Goal: Navigation & Orientation: Find specific page/section

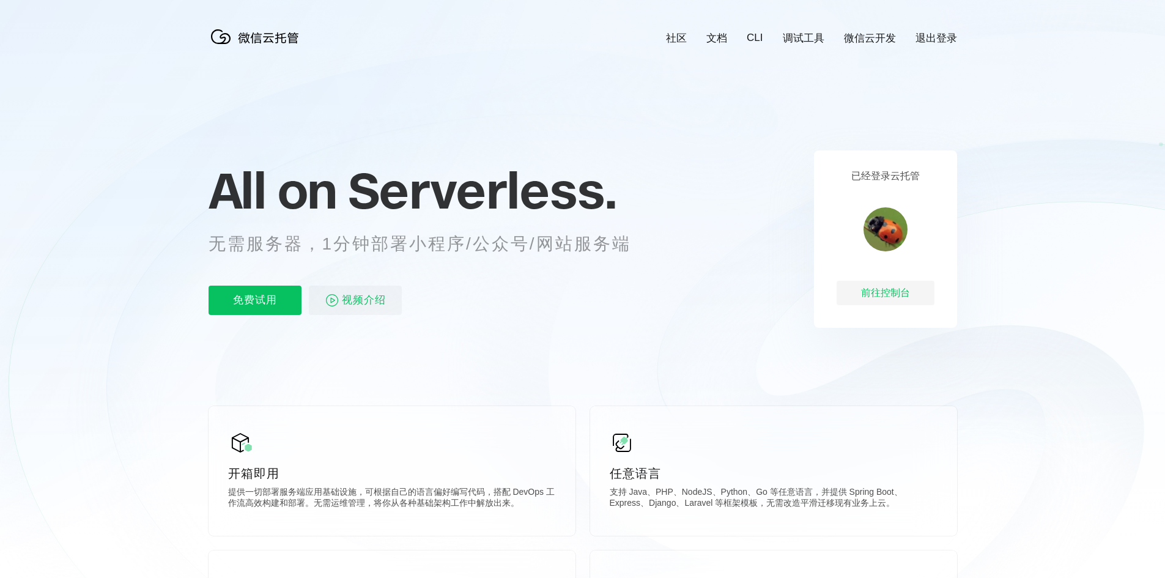
scroll to position [0, 2174]
click at [944, 41] on link "退出登录" at bounding box center [936, 38] width 42 height 14
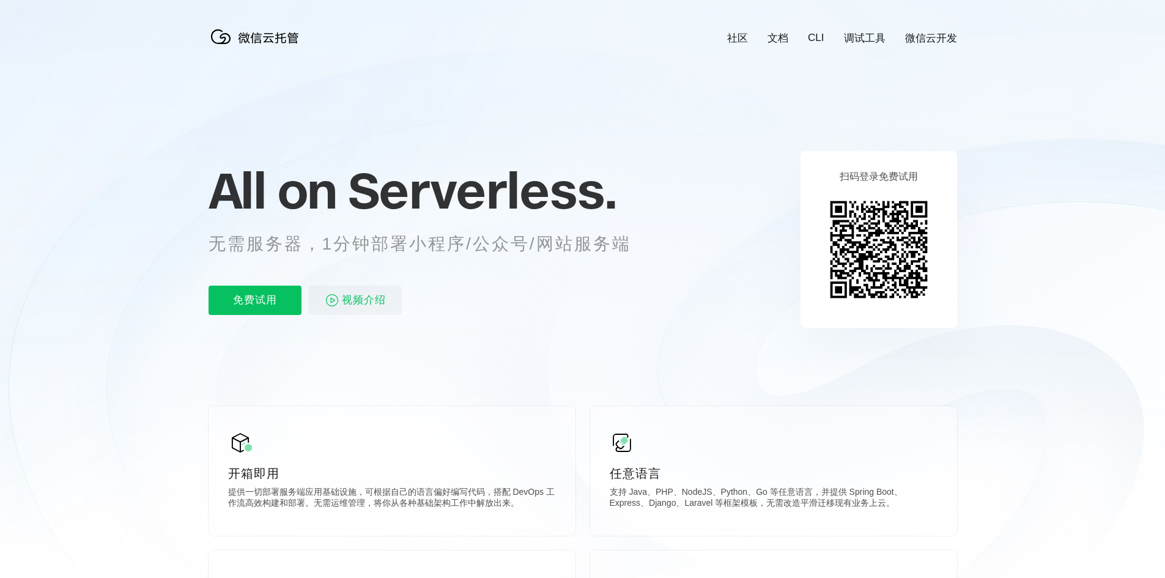
scroll to position [0, 2174]
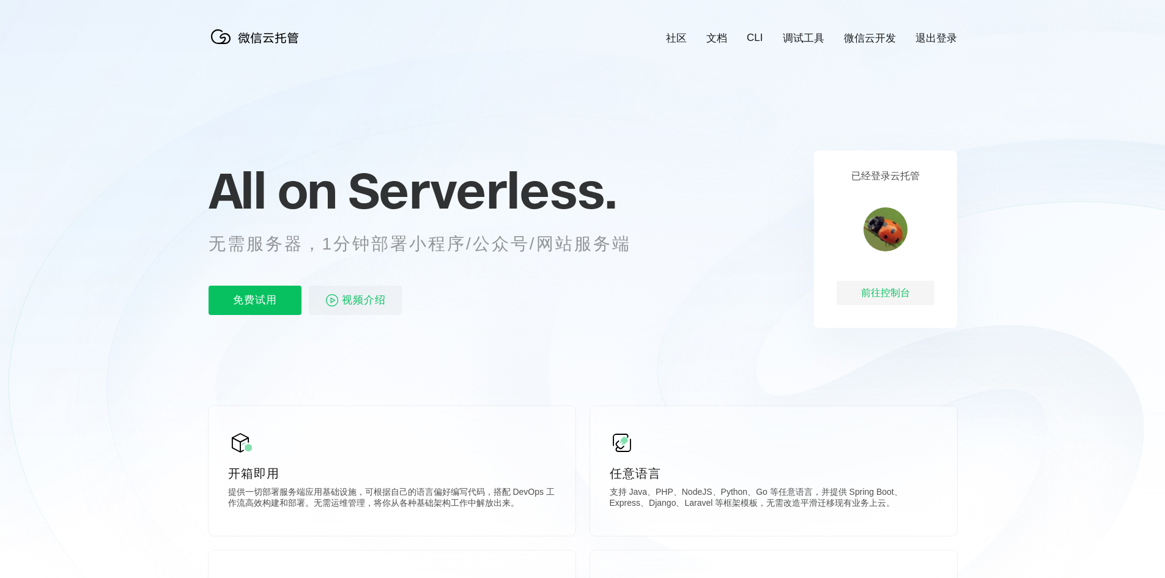
scroll to position [0, 2174]
click at [910, 298] on div "前往控制台" at bounding box center [885, 293] width 98 height 24
click at [908, 298] on div "前往控制台" at bounding box center [885, 293] width 98 height 24
